Goal: Check status: Check status

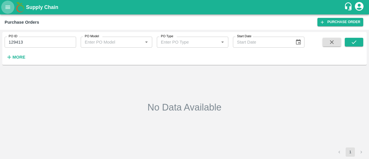
click at [10, 6] on icon "open drawer" at bounding box center [7, 6] width 5 height 3
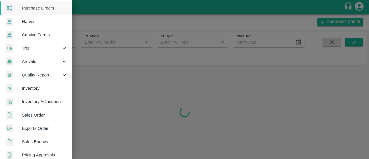
scroll to position [32, 0]
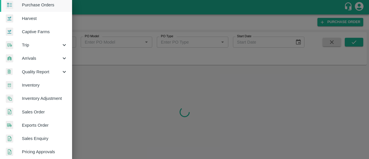
click at [36, 105] on link "Sales Order" at bounding box center [36, 111] width 72 height 13
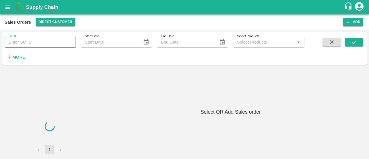
click at [40, 46] on input "SO ID" at bounding box center [40, 42] width 71 height 11
paste input "588140"
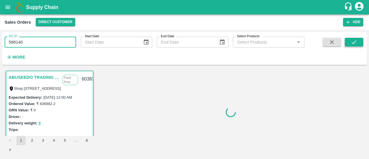
type input "588140"
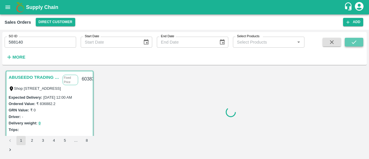
click at [360, 45] on button "submit" at bounding box center [354, 42] width 18 height 9
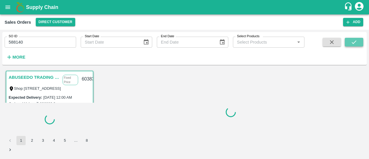
click at [360, 45] on button "submit" at bounding box center [354, 42] width 18 height 9
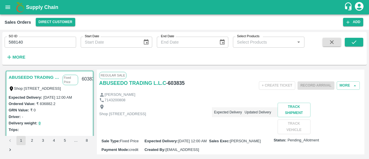
scroll to position [1, 0]
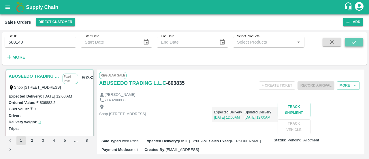
click at [357, 39] on button "submit" at bounding box center [354, 42] width 18 height 9
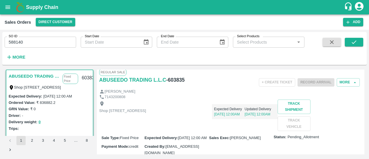
scroll to position [0, 0]
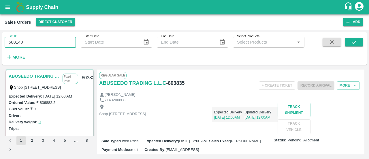
click at [36, 43] on input "588140" at bounding box center [40, 42] width 71 height 11
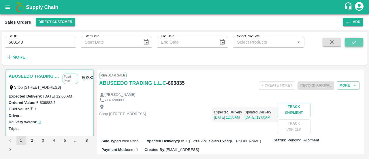
click at [362, 44] on button "submit" at bounding box center [354, 42] width 18 height 9
click at [59, 42] on input "588140" at bounding box center [40, 42] width 71 height 11
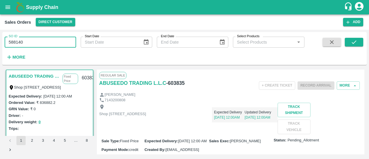
click at [59, 42] on input "588140" at bounding box center [40, 42] width 71 height 11
paste input "1"
type input "588141"
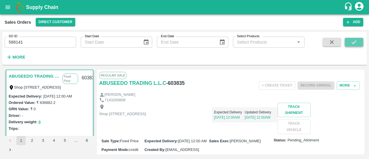
click at [358, 46] on button "submit" at bounding box center [354, 42] width 18 height 9
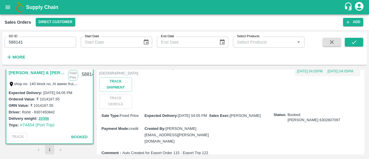
scroll to position [58, 0]
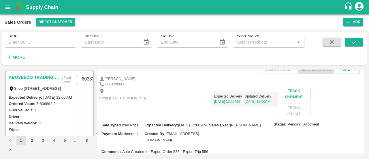
scroll to position [16, 0]
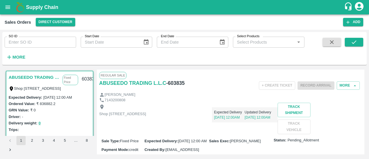
drag, startPoint x: 61, startPoint y: 35, endPoint x: 64, endPoint y: 40, distance: 5.8
click at [64, 40] on div "SO ID SO ID" at bounding box center [38, 40] width 76 height 16
click at [64, 40] on input "SO ID" at bounding box center [40, 42] width 71 height 11
paste input "588140"
type input "588140"
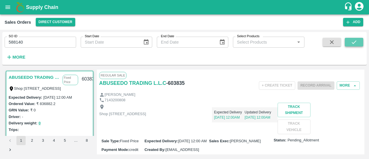
click at [354, 43] on icon "submit" at bounding box center [354, 41] width 5 height 3
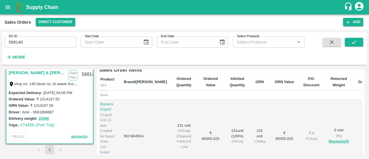
scroll to position [252, 0]
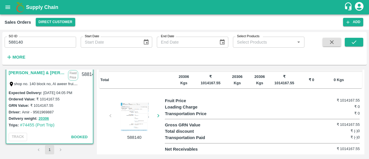
click at [129, 113] on div at bounding box center [134, 116] width 43 height 29
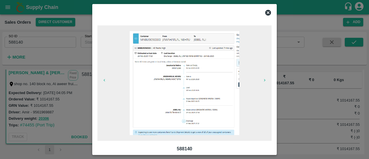
click at [263, 81] on icon "button" at bounding box center [264, 80] width 5 height 5
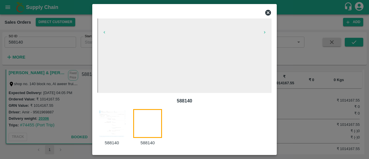
scroll to position [48, 0]
click at [118, 131] on img at bounding box center [111, 122] width 29 height 29
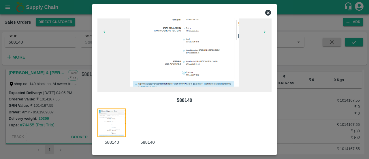
click at [269, 12] on icon at bounding box center [268, 13] width 6 height 6
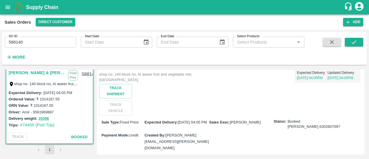
scroll to position [7, 0]
